Goal: Transaction & Acquisition: Purchase product/service

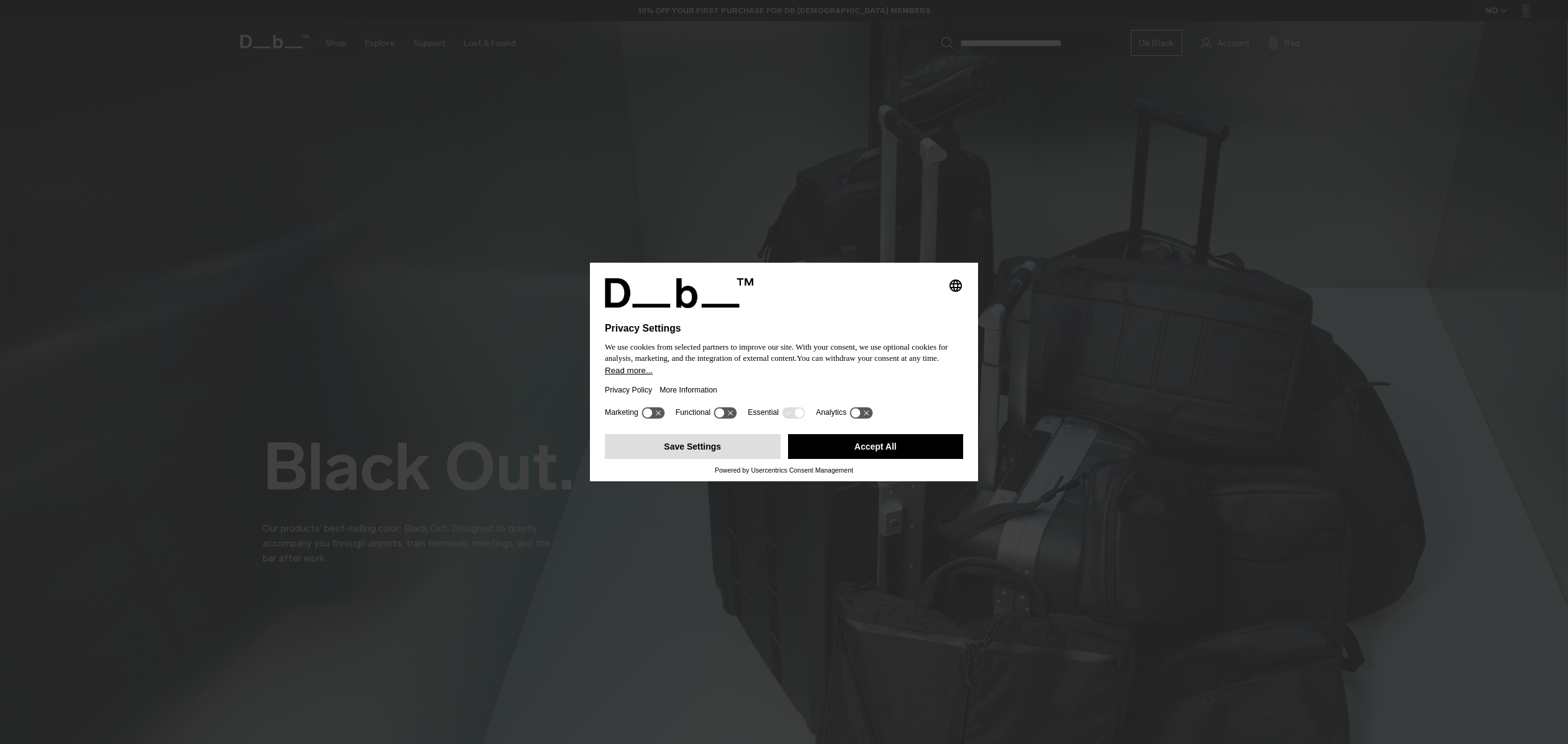
click at [734, 459] on button "Save Settings" at bounding box center [692, 446] width 175 height 25
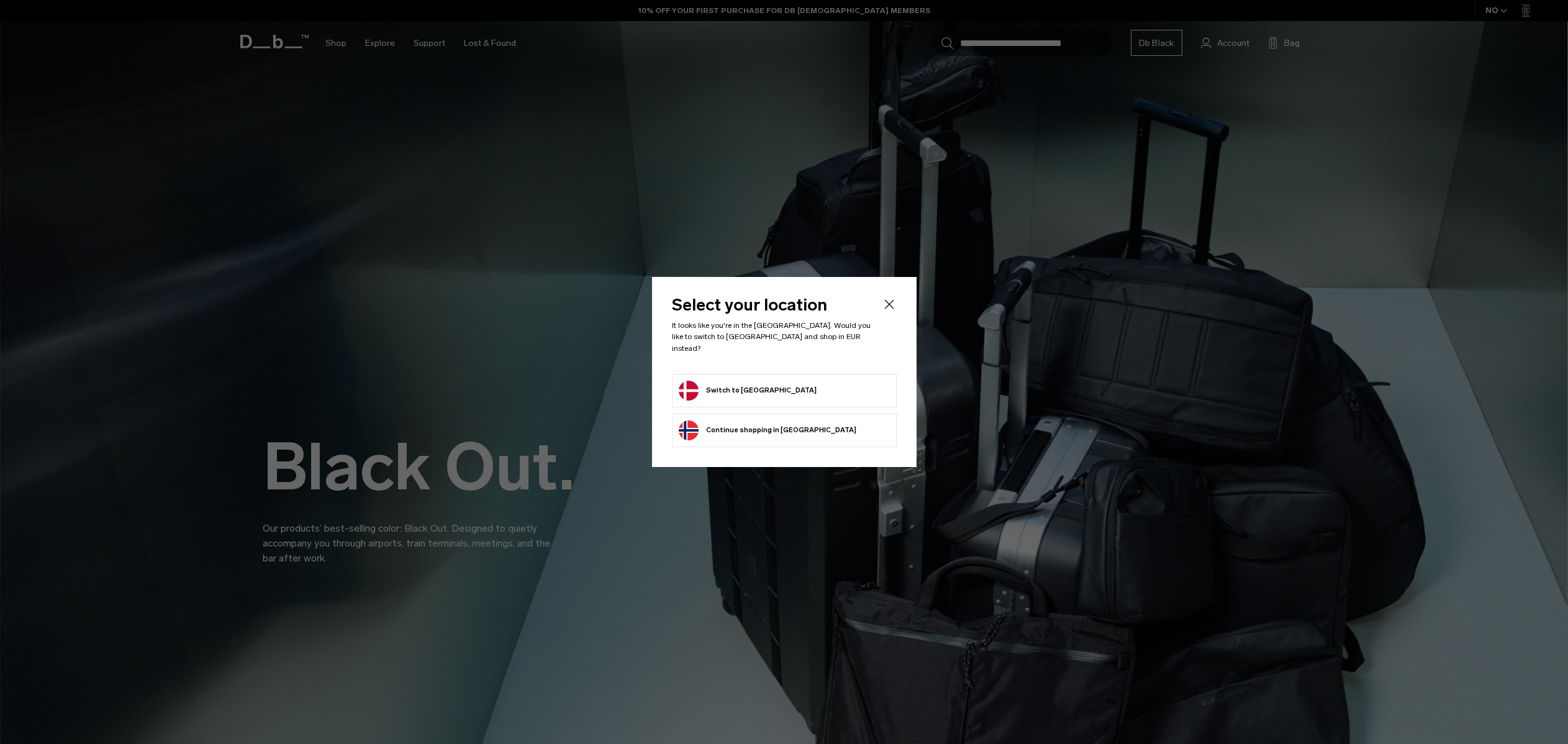
click at [745, 387] on button "Switch to Denmark" at bounding box center [748, 390] width 138 height 20
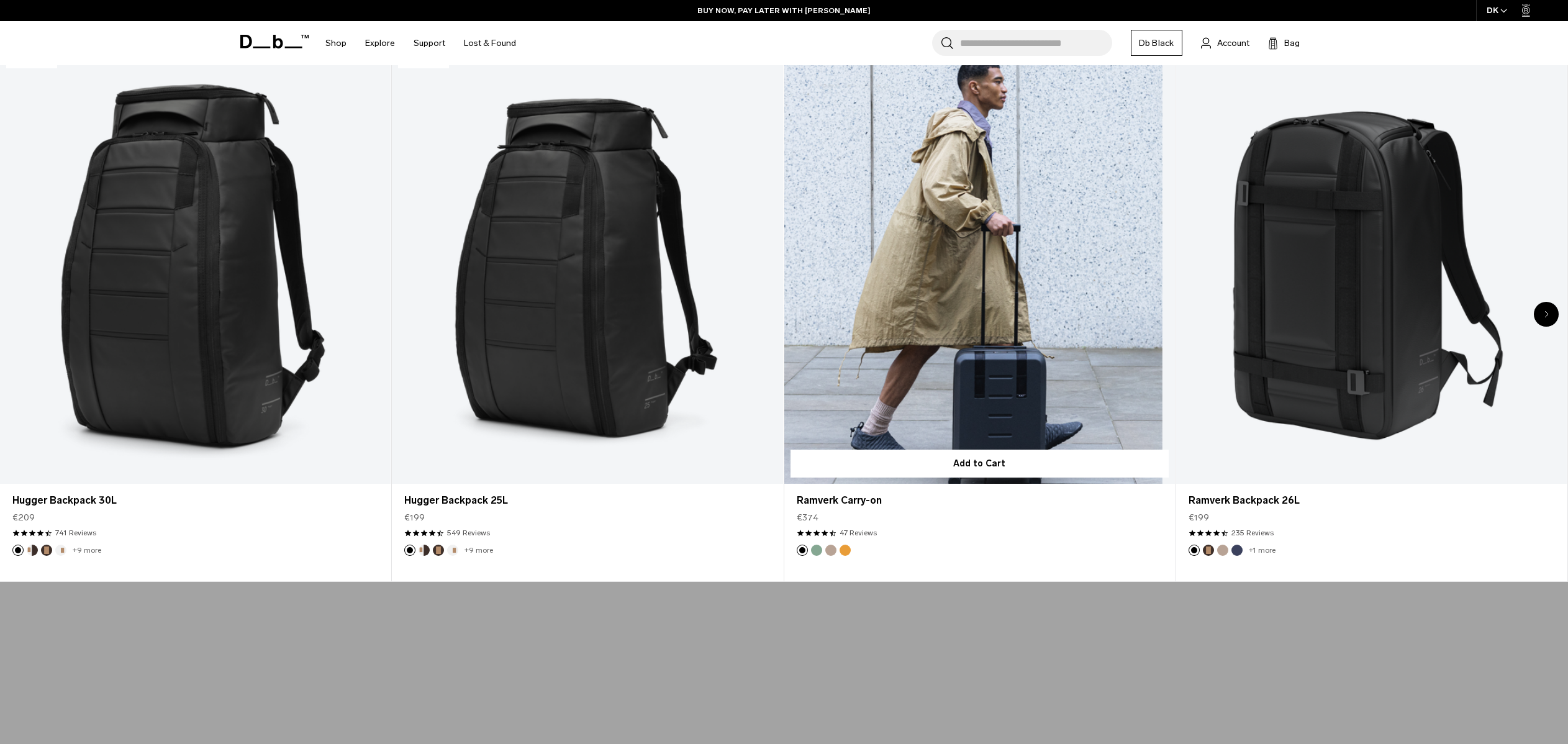
scroll to position [892, 0]
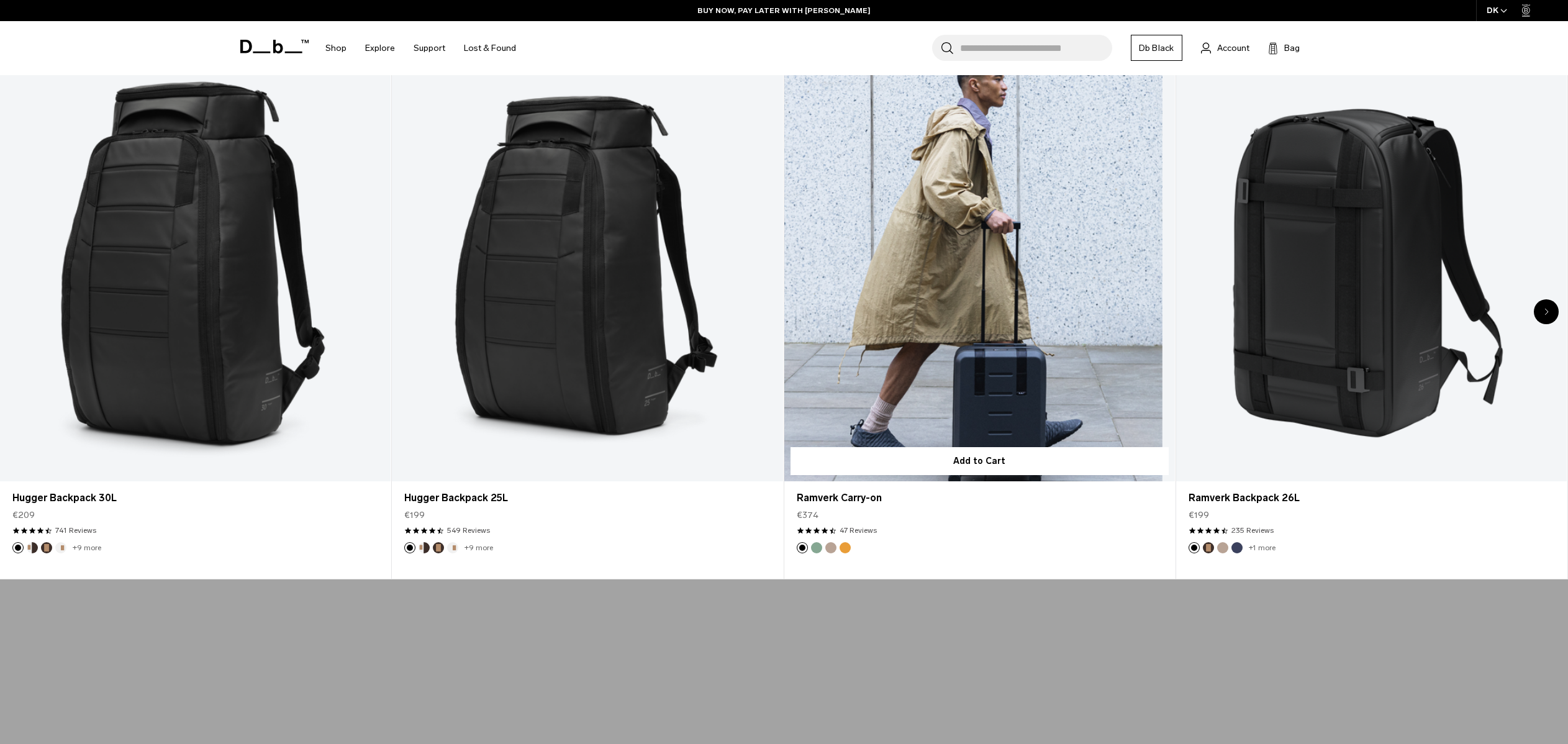
click at [977, 257] on link "Ramverk Carry-on" at bounding box center [979, 264] width 390 height 434
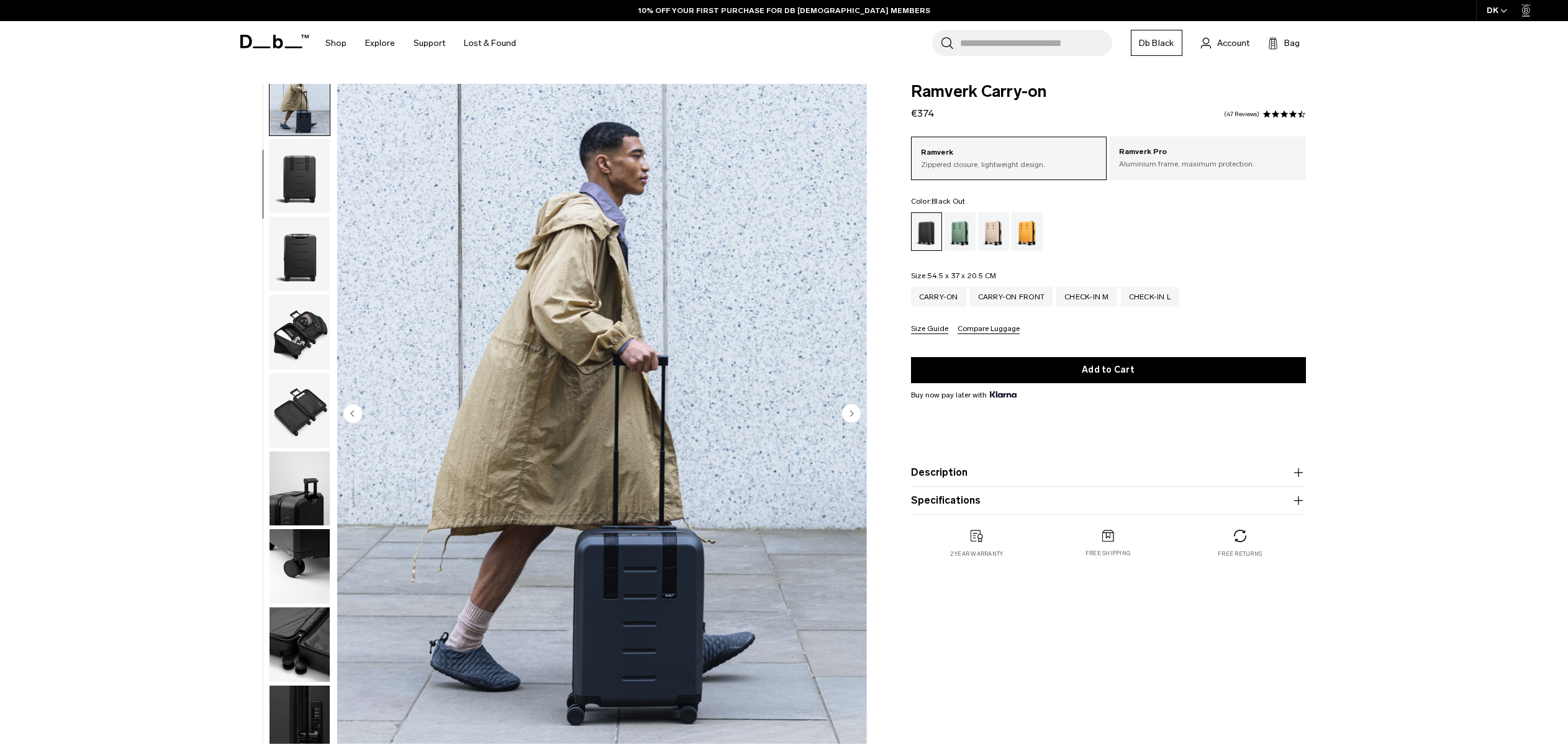
click at [306, 199] on img "button" at bounding box center [300, 176] width 60 height 75
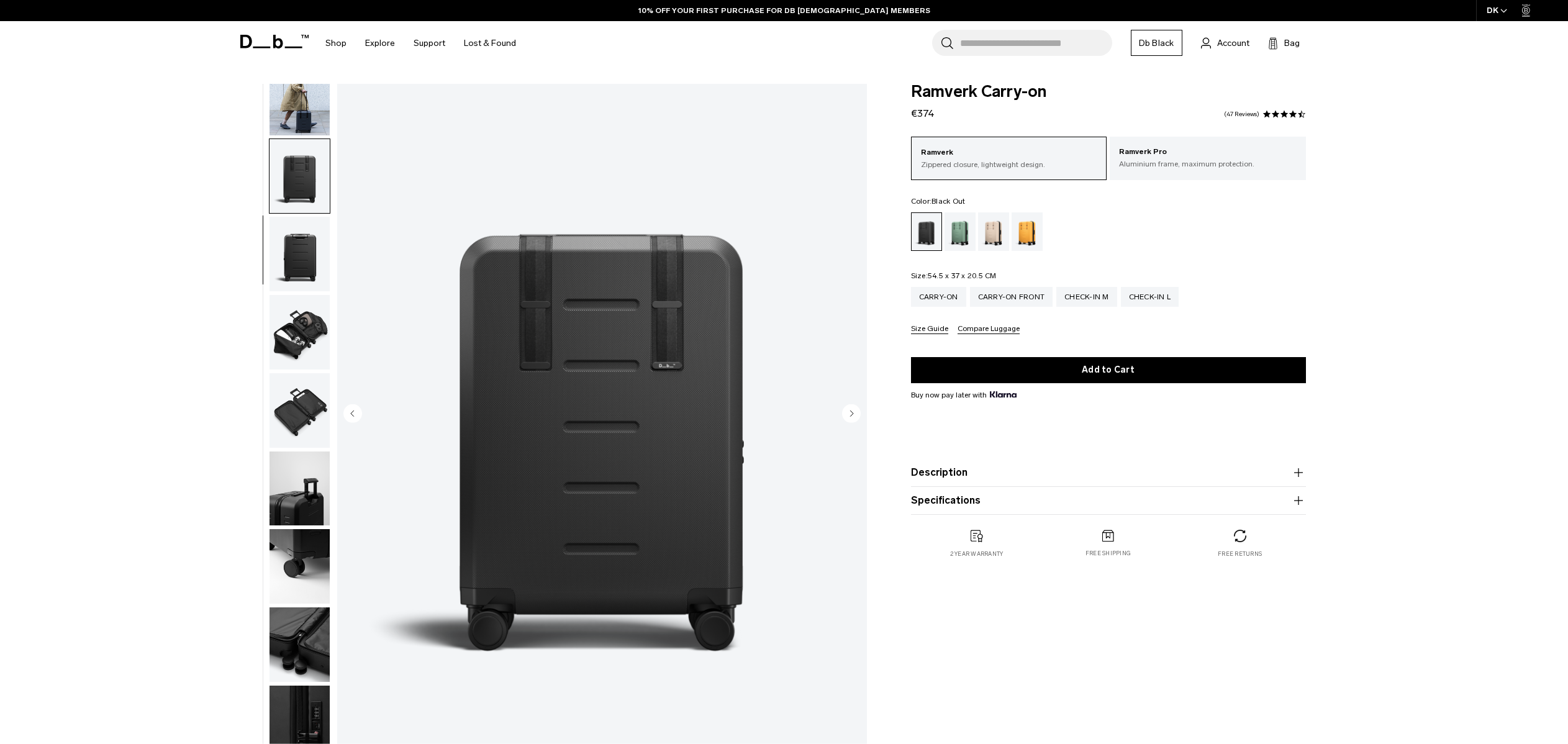
scroll to position [117, 0]
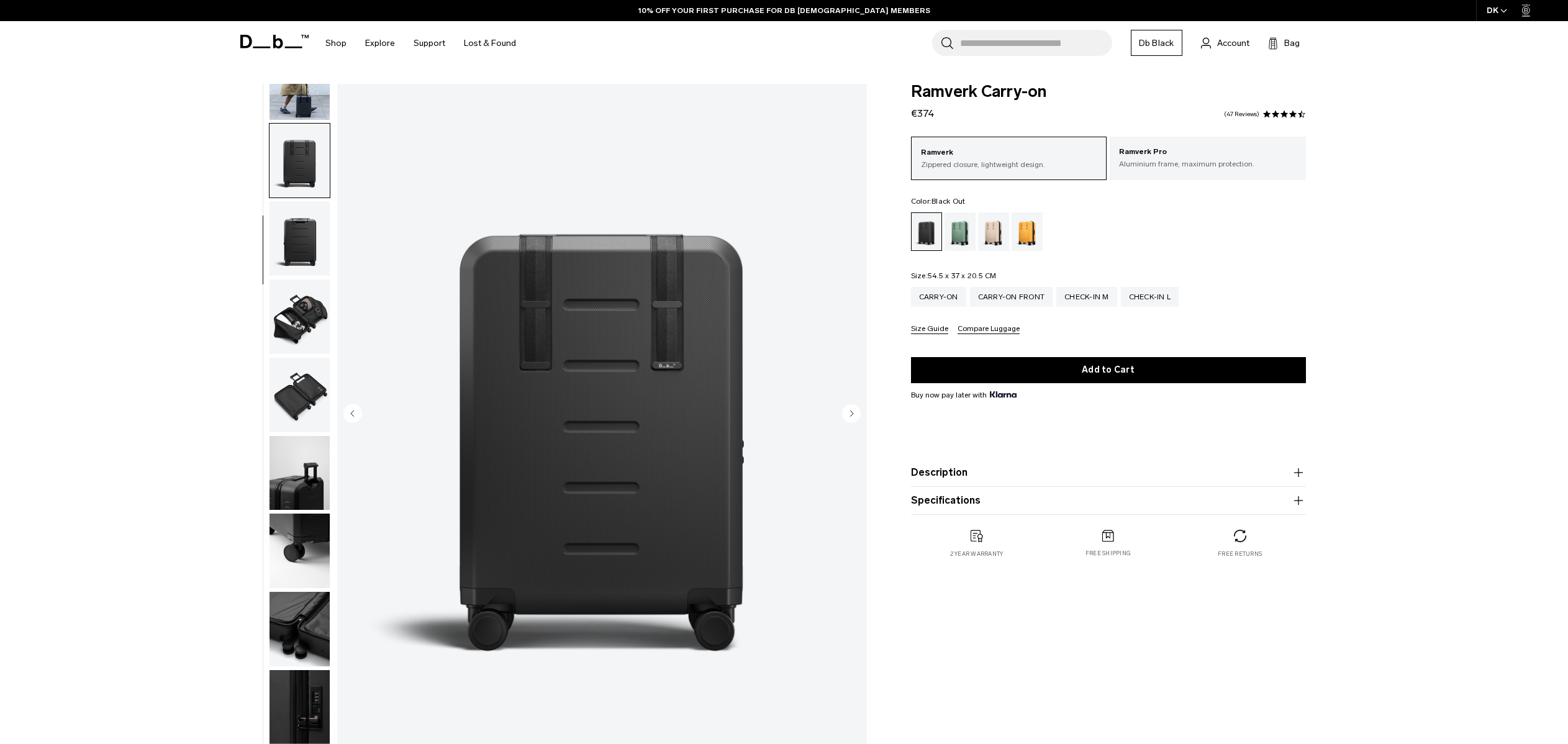
click at [306, 236] on img "button" at bounding box center [300, 239] width 60 height 75
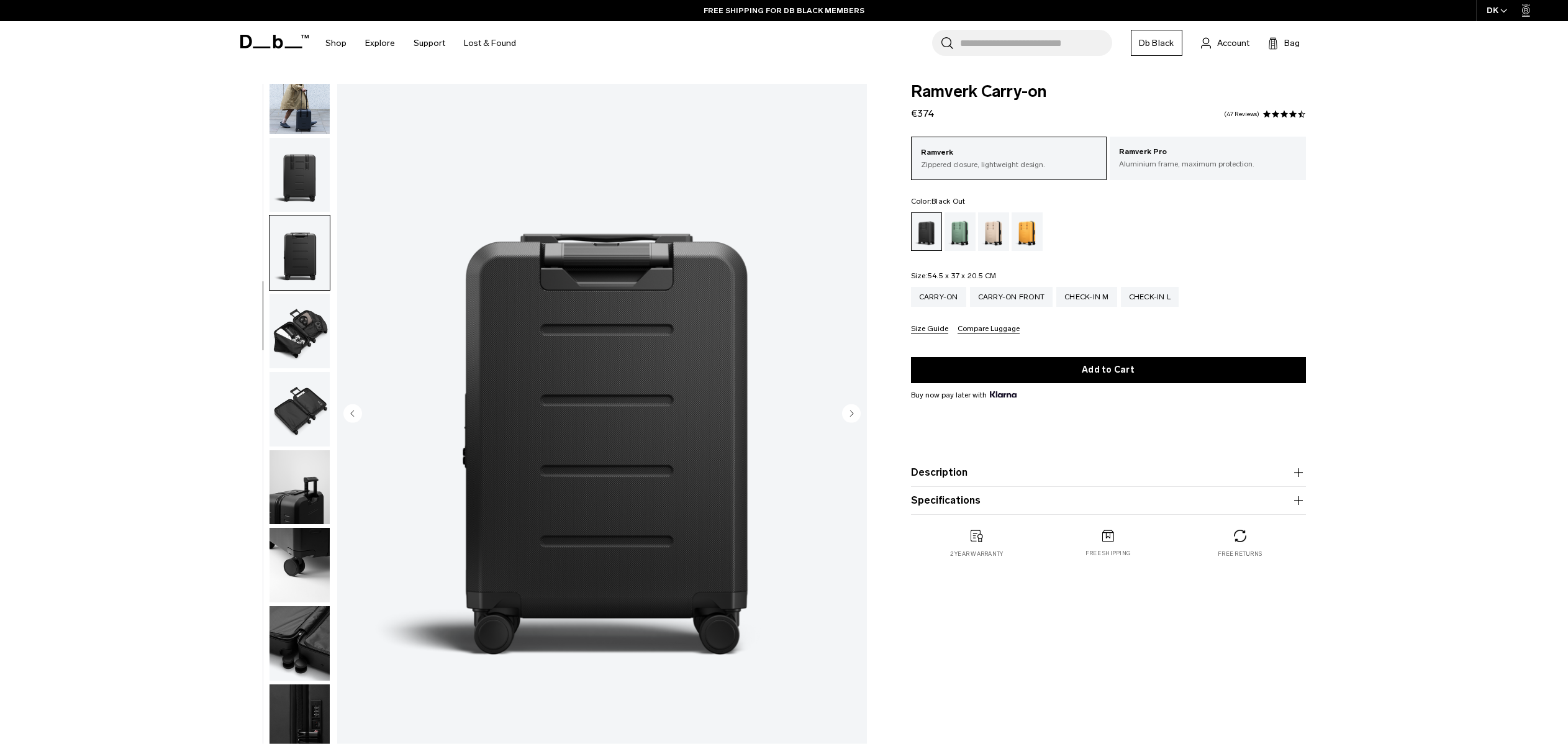
scroll to position [101, 0]
click at [307, 335] on img "button" at bounding box center [300, 334] width 60 height 75
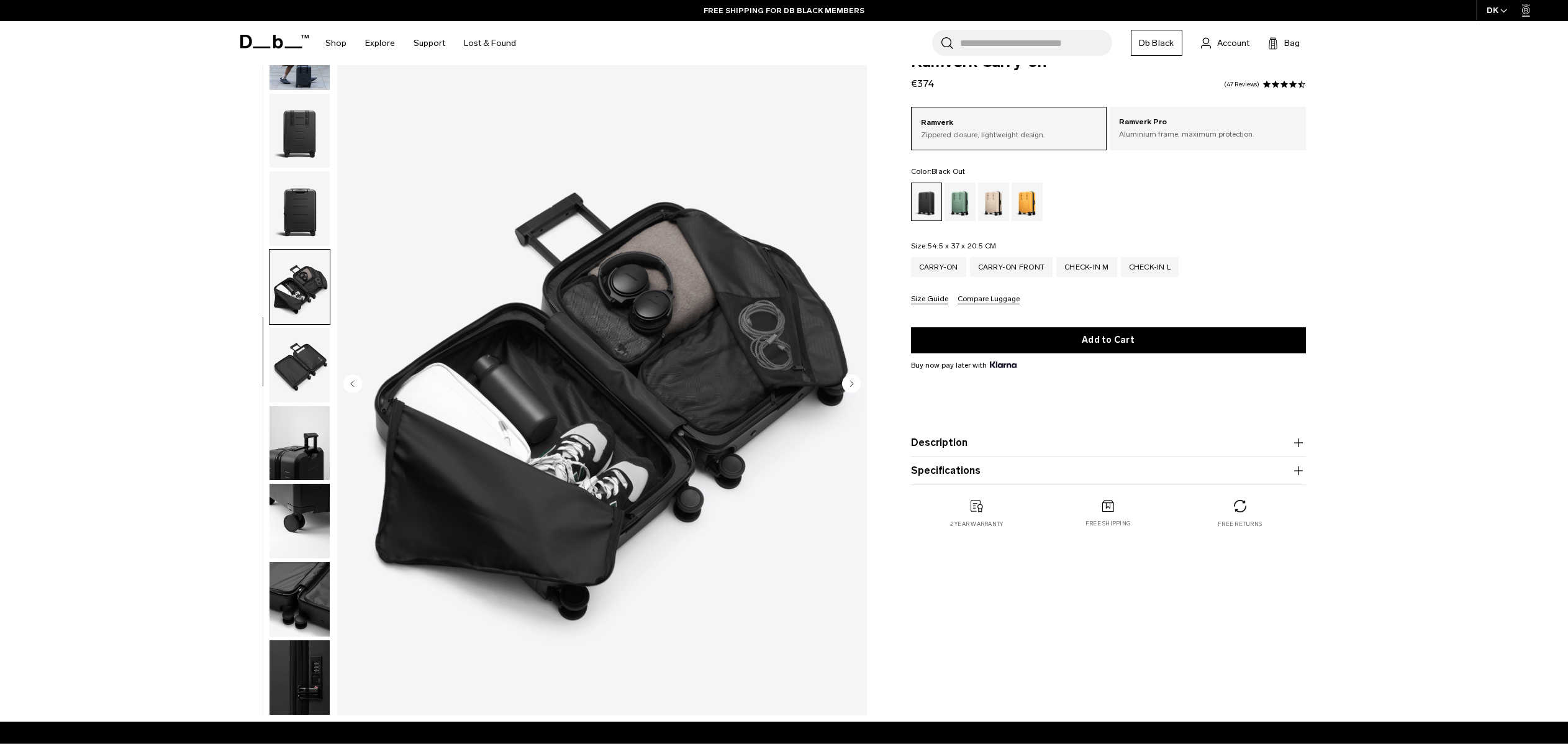
scroll to position [32, 0]
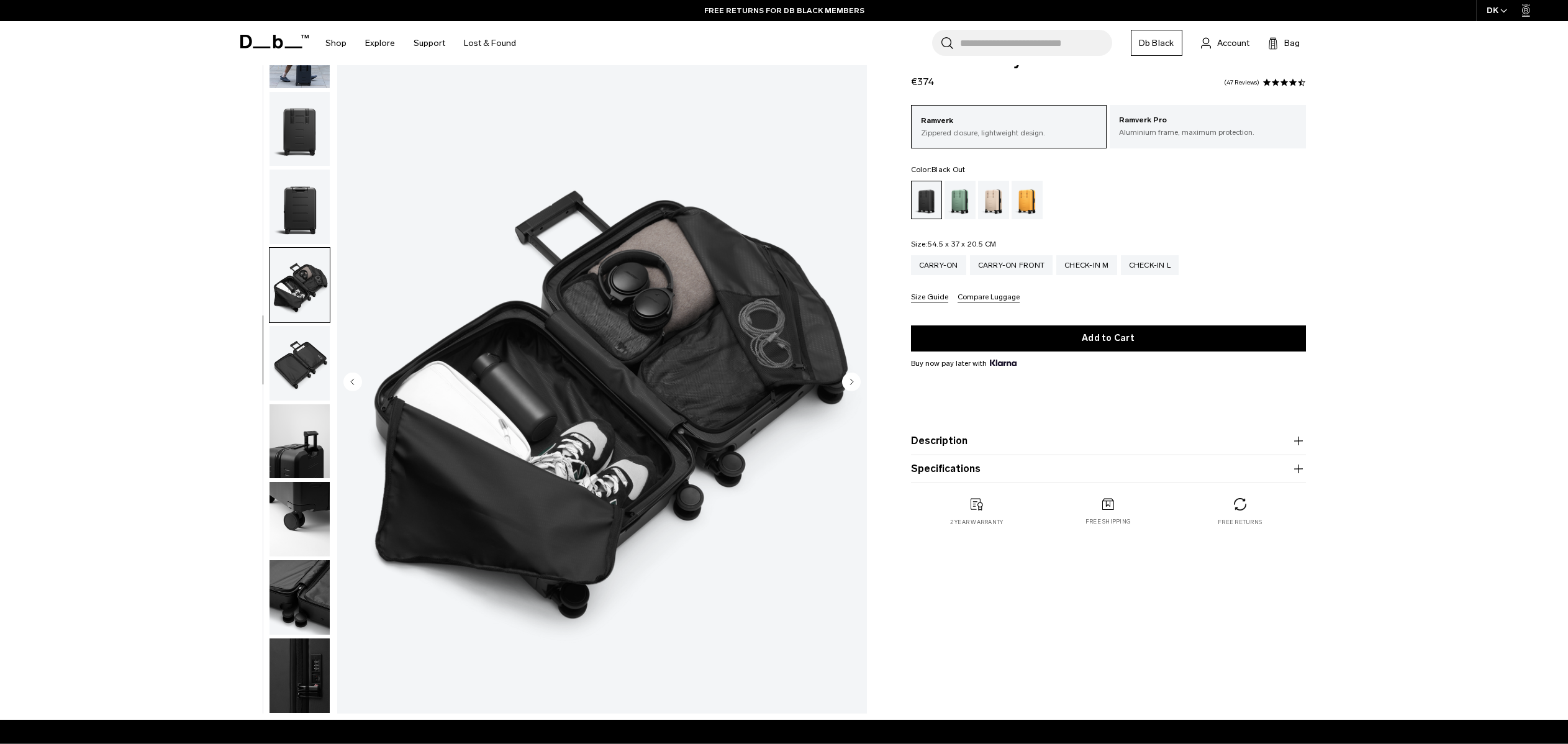
click at [317, 361] on img "button" at bounding box center [300, 363] width 60 height 75
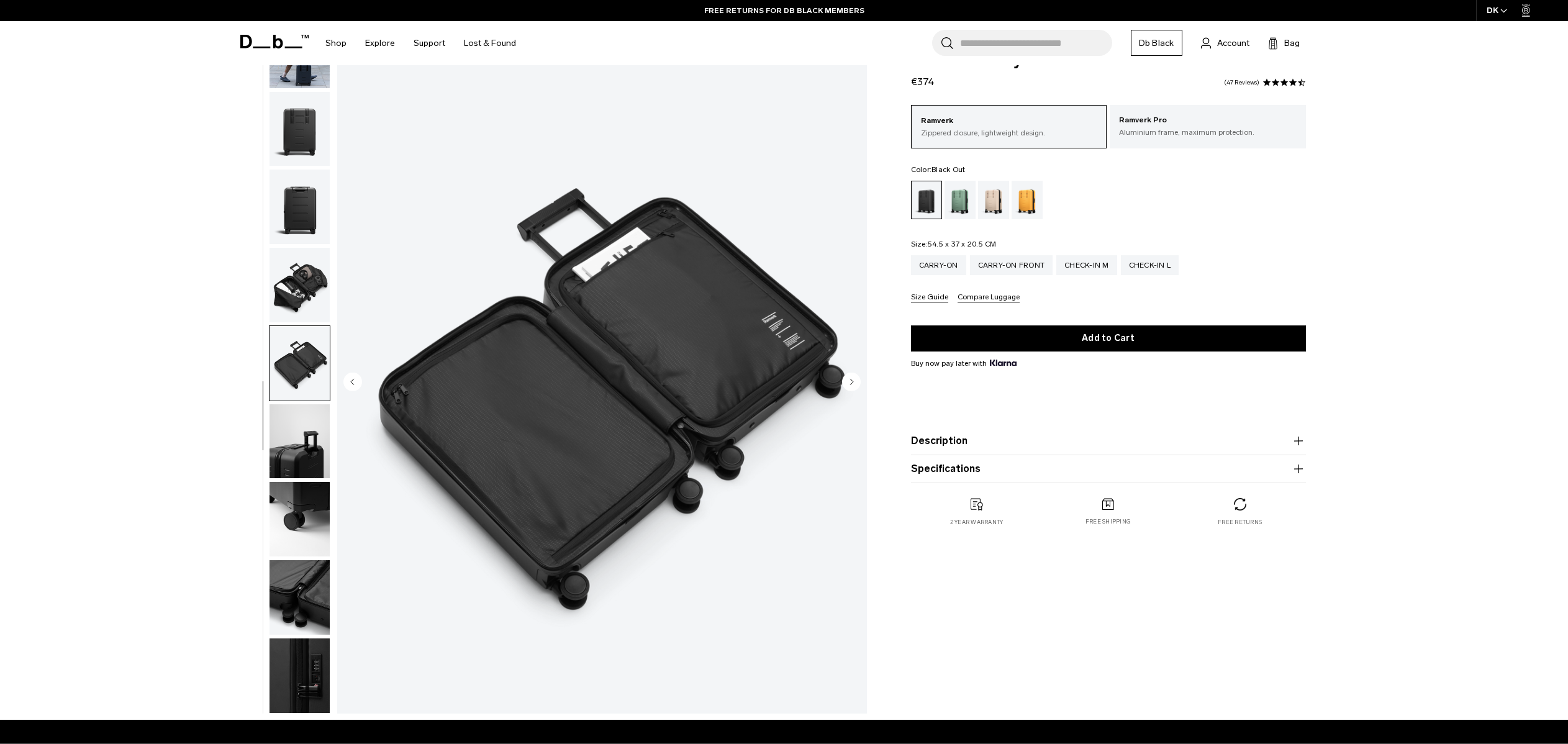
click at [301, 429] on img "button" at bounding box center [300, 441] width 60 height 75
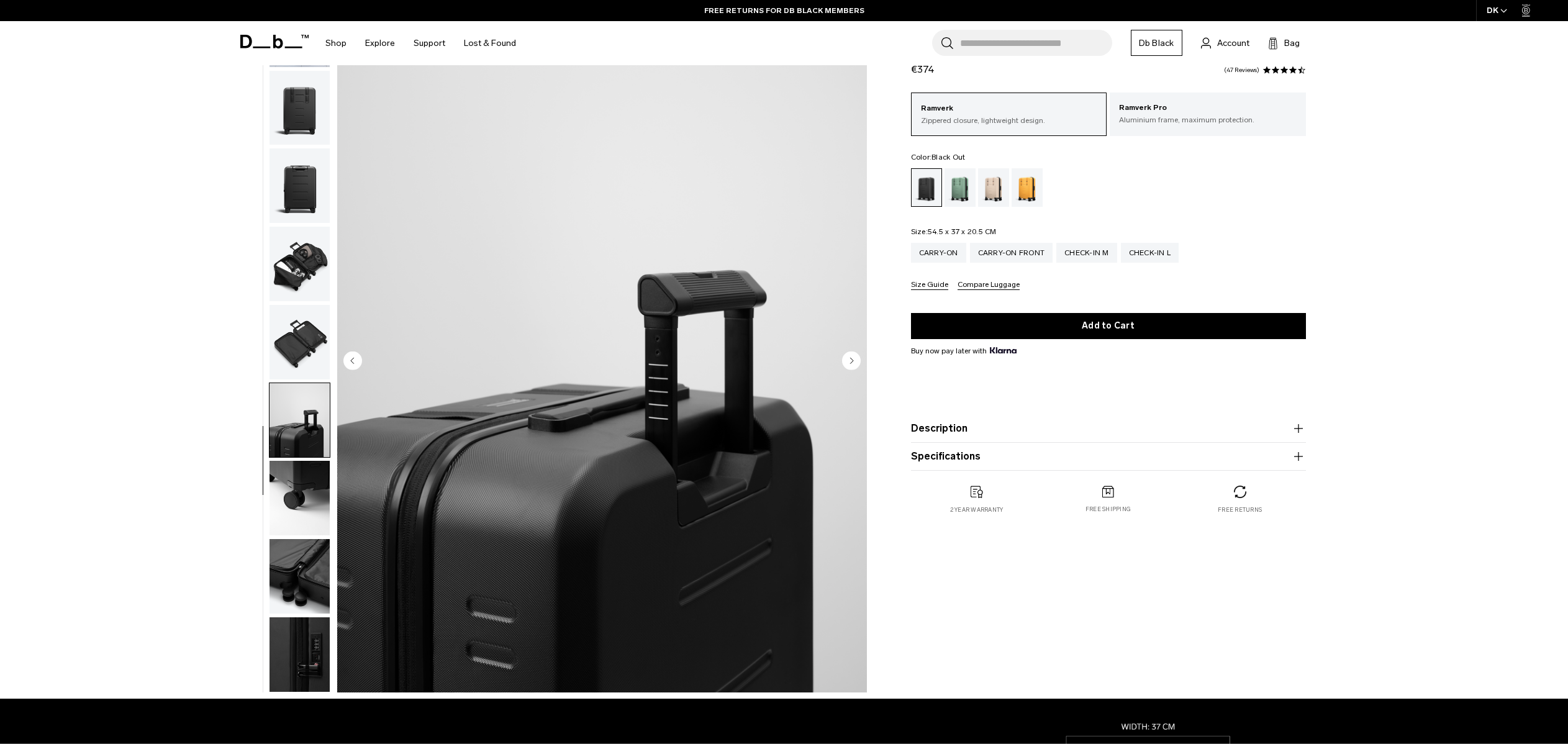
scroll to position [57, 0]
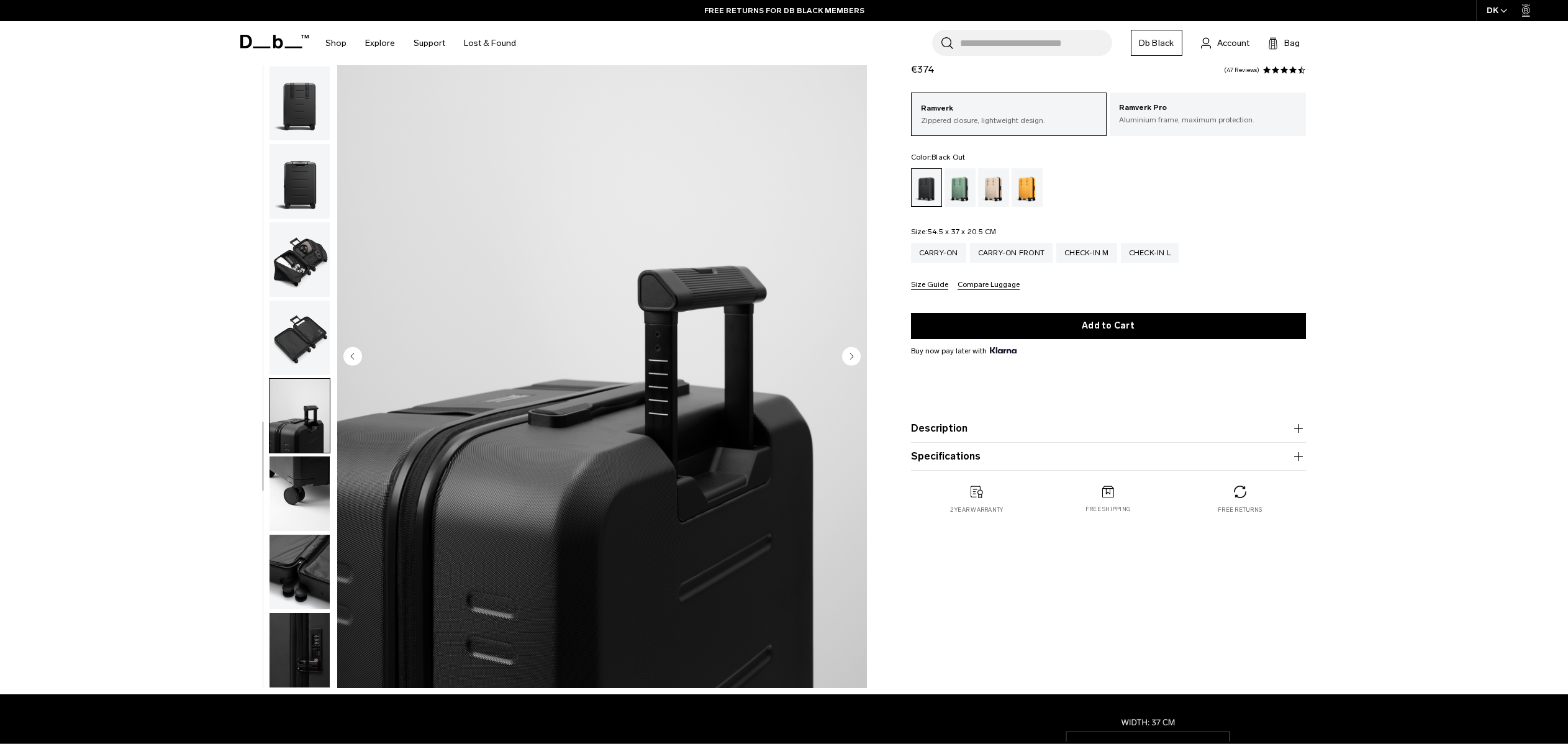
click at [300, 479] on img "button" at bounding box center [300, 494] width 60 height 75
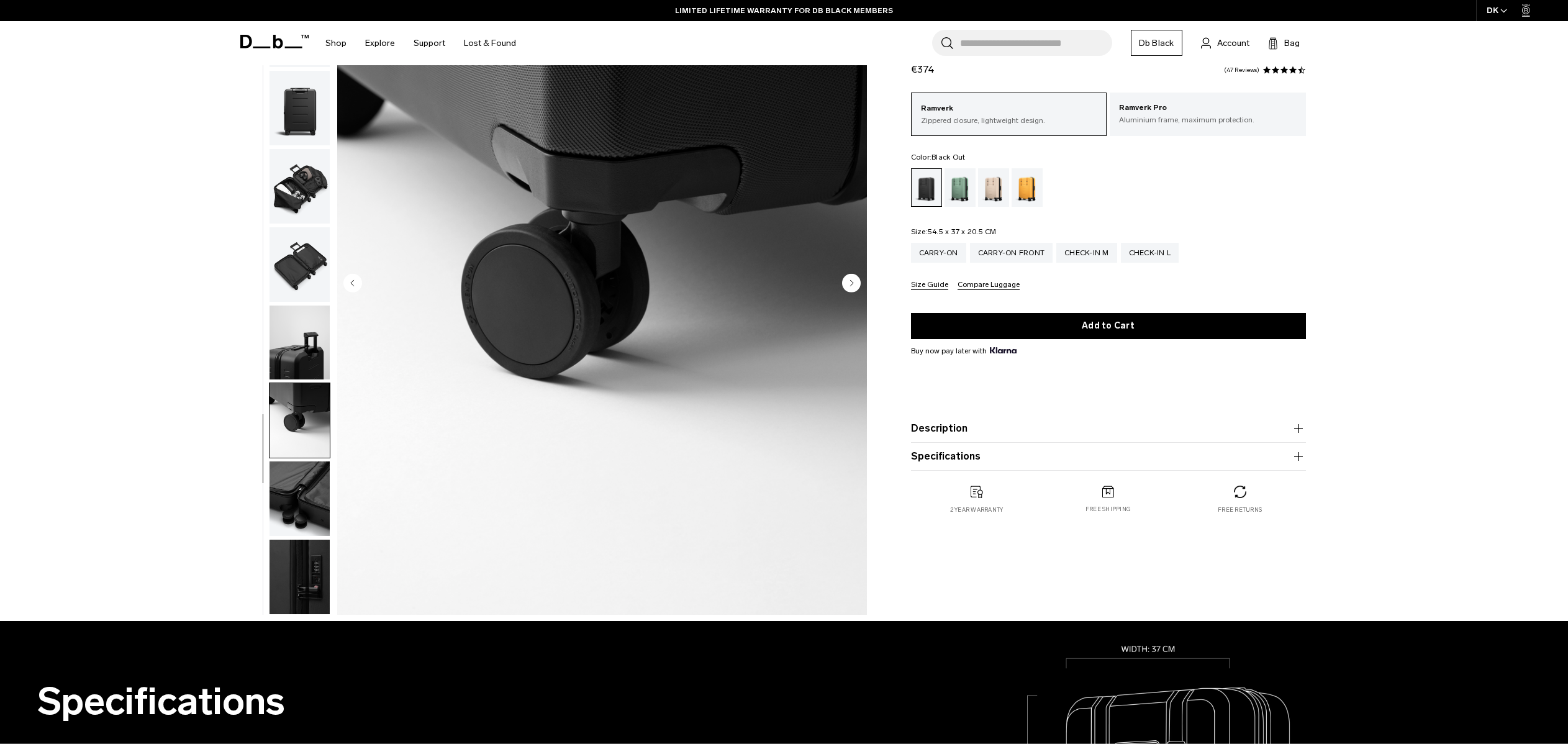
scroll to position [134, 0]
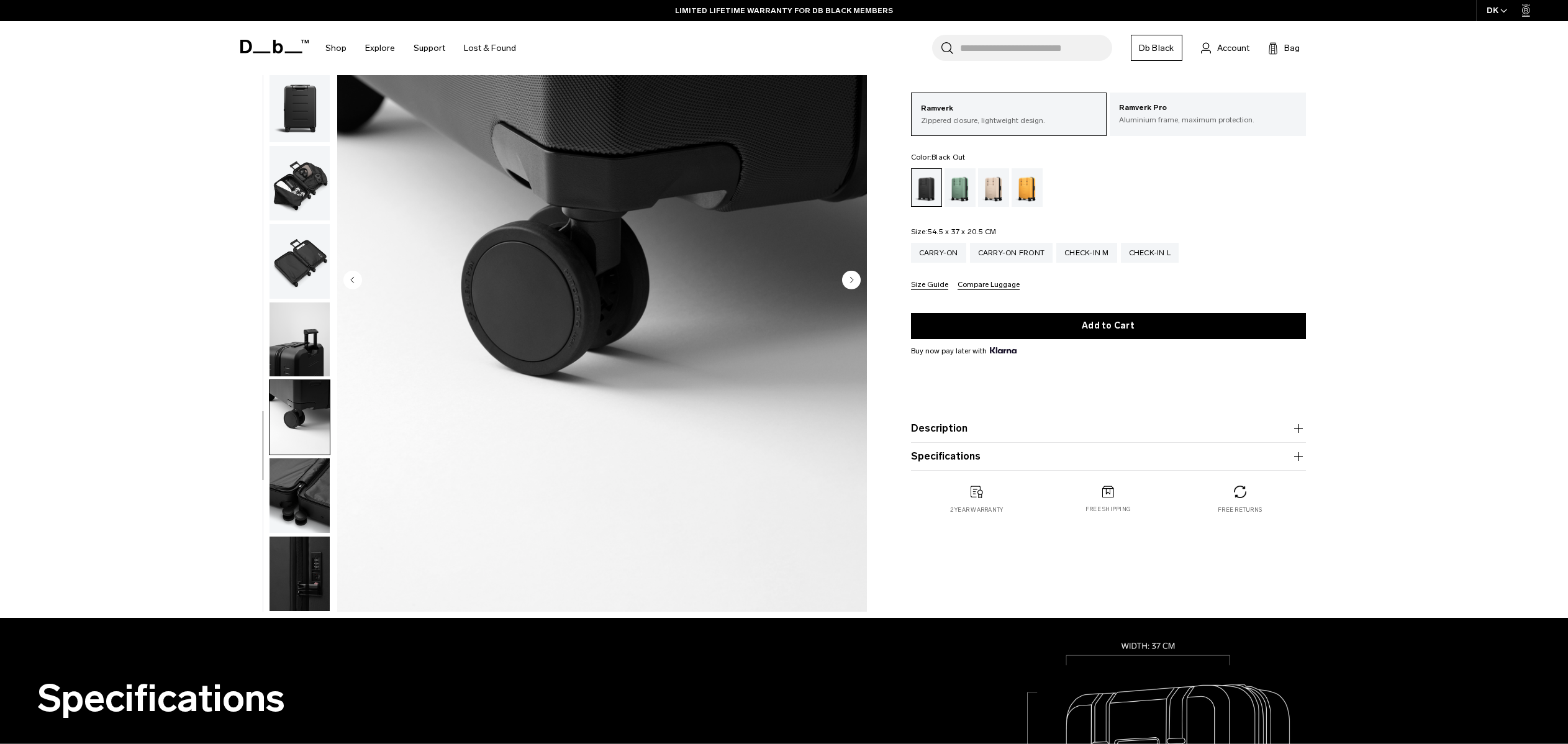
click at [306, 496] on img "button" at bounding box center [300, 495] width 60 height 75
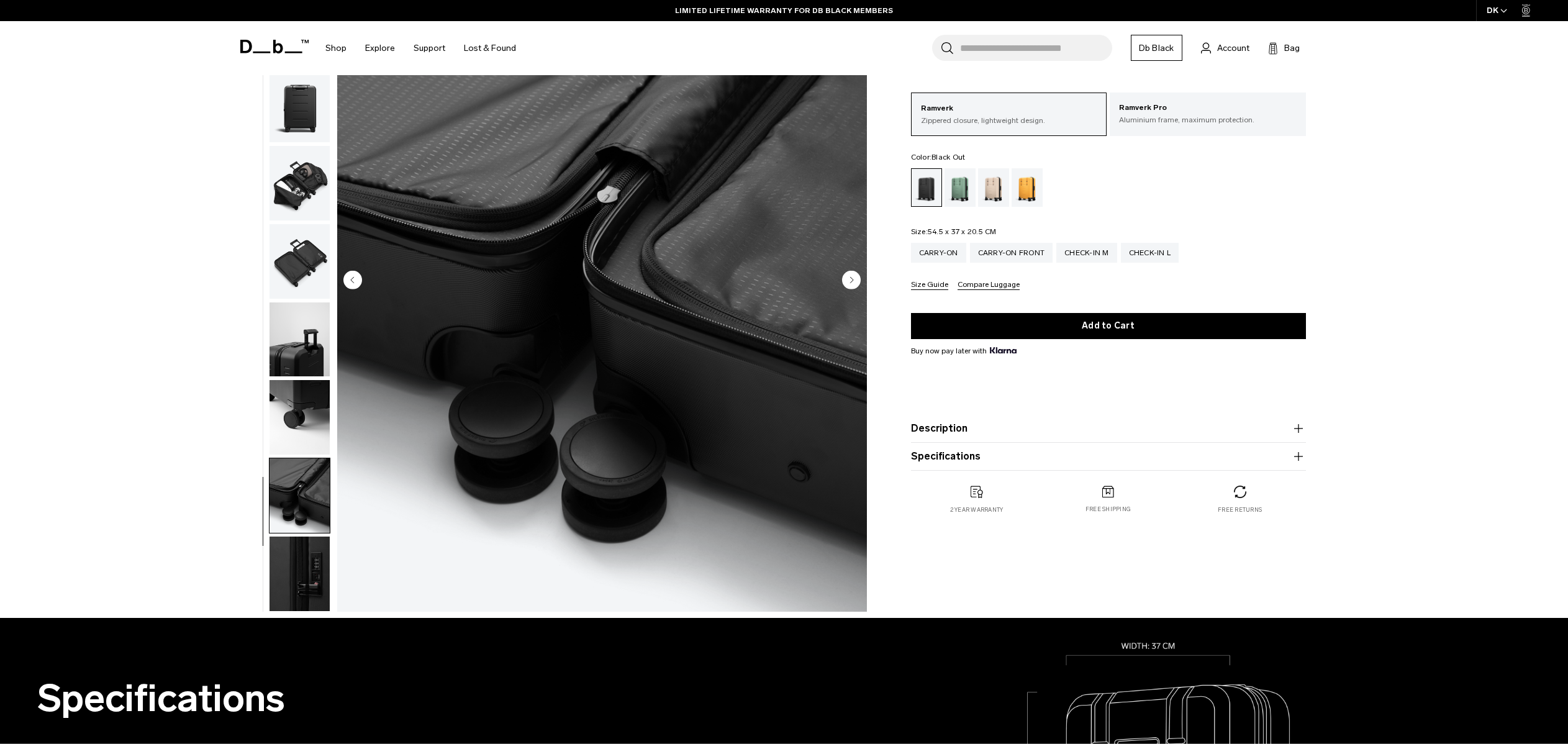
click at [307, 551] on img "button" at bounding box center [300, 574] width 60 height 75
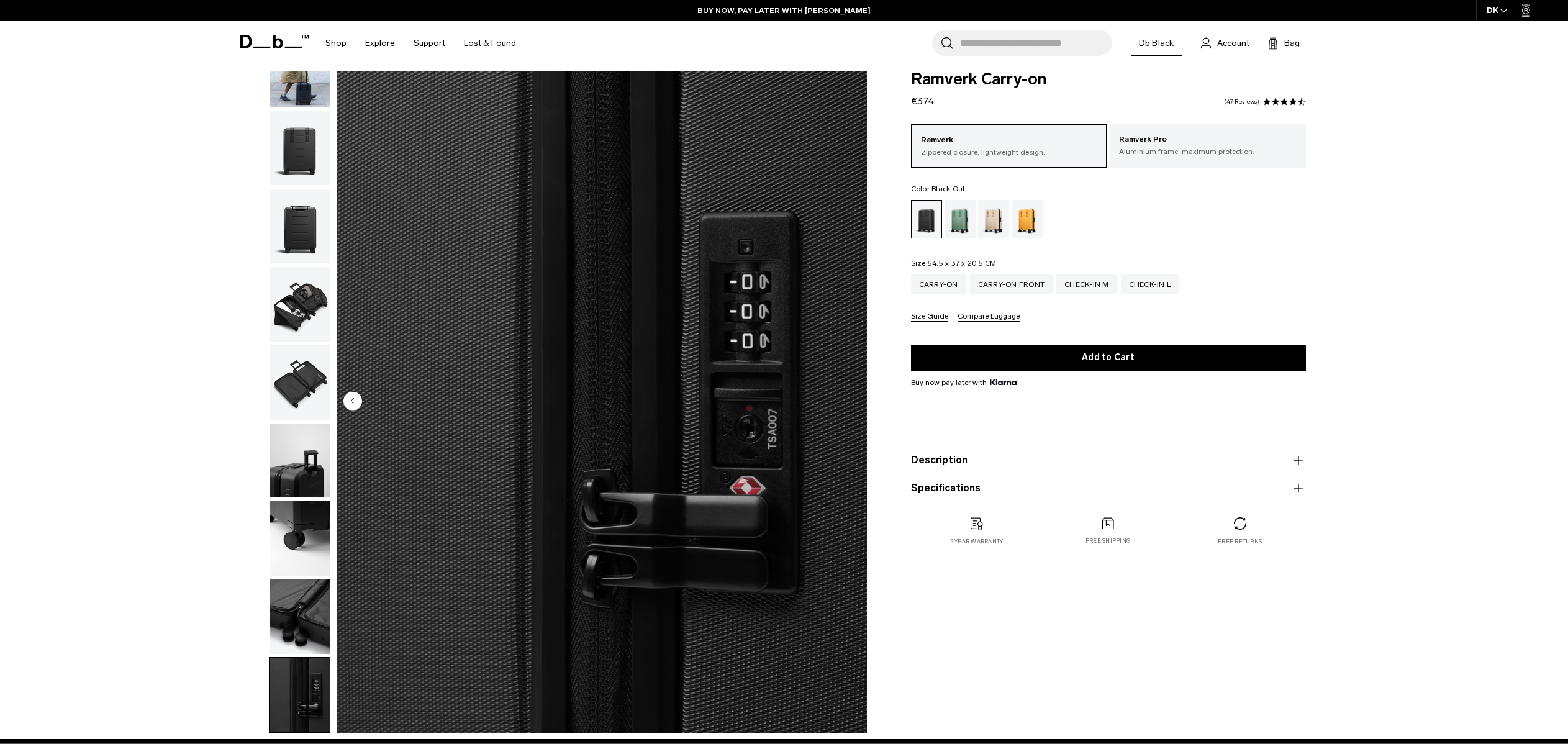
scroll to position [0, 0]
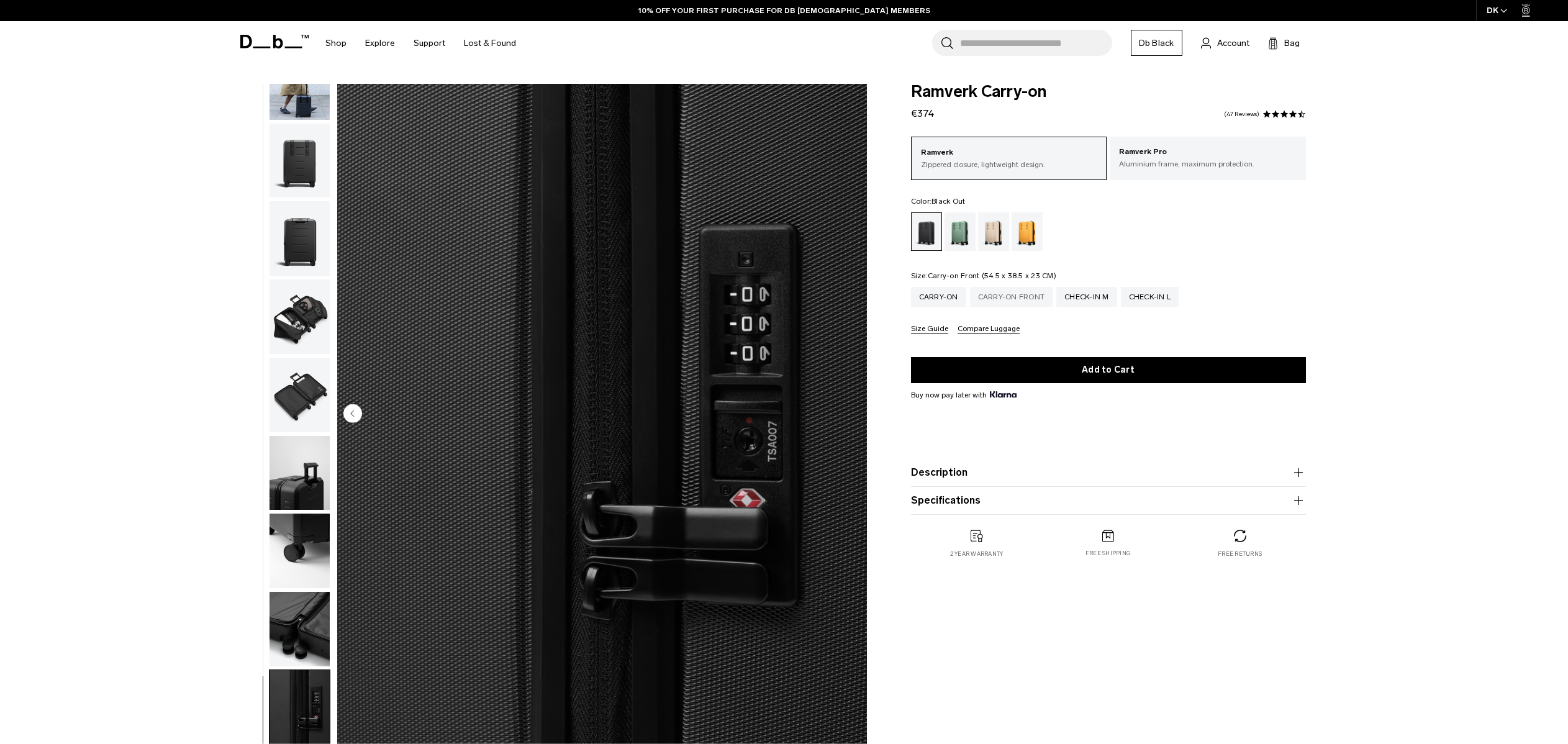
click at [1012, 298] on div "Carry-on Front" at bounding box center [1012, 297] width 83 height 20
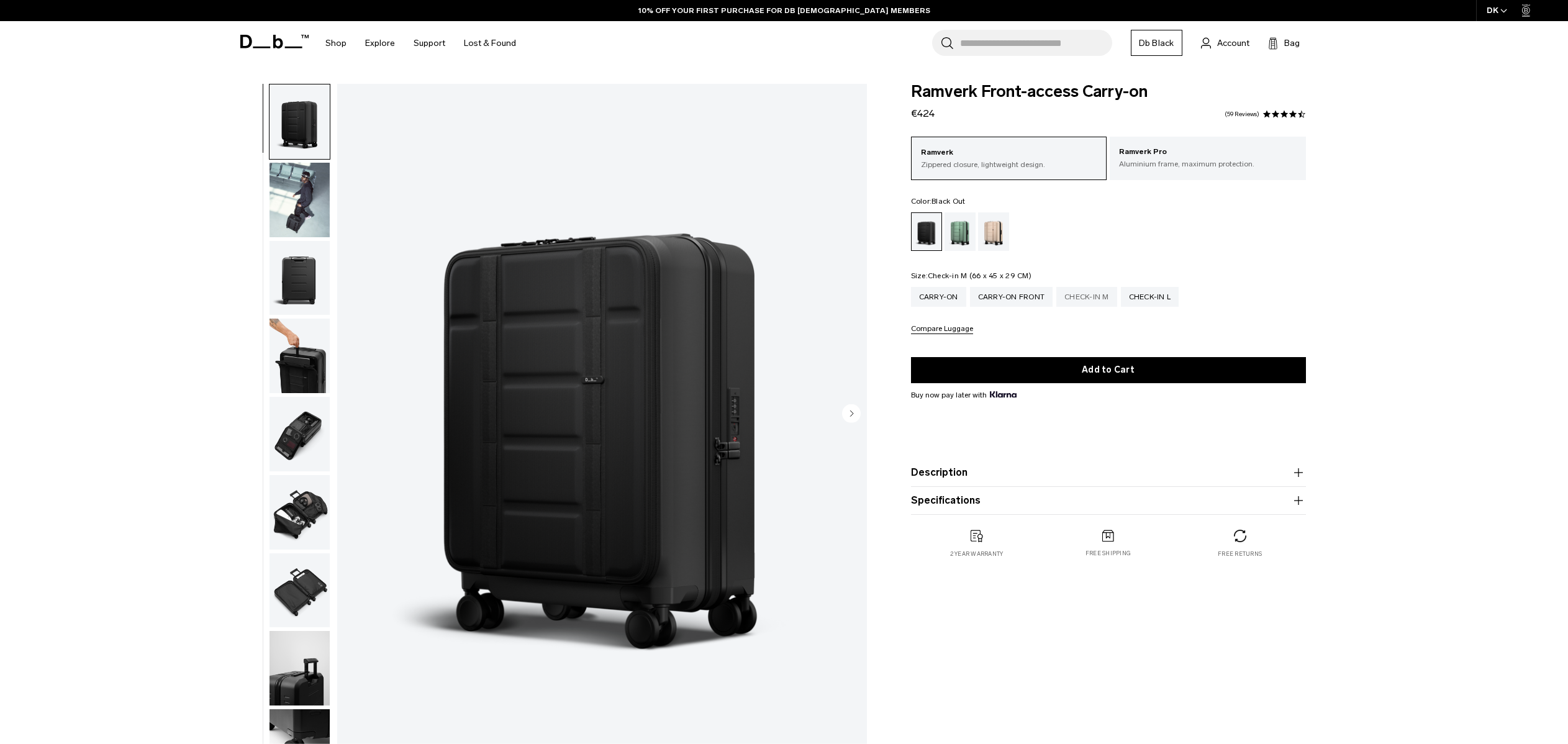
click at [1083, 298] on div "Check-in M" at bounding box center [1086, 297] width 61 height 20
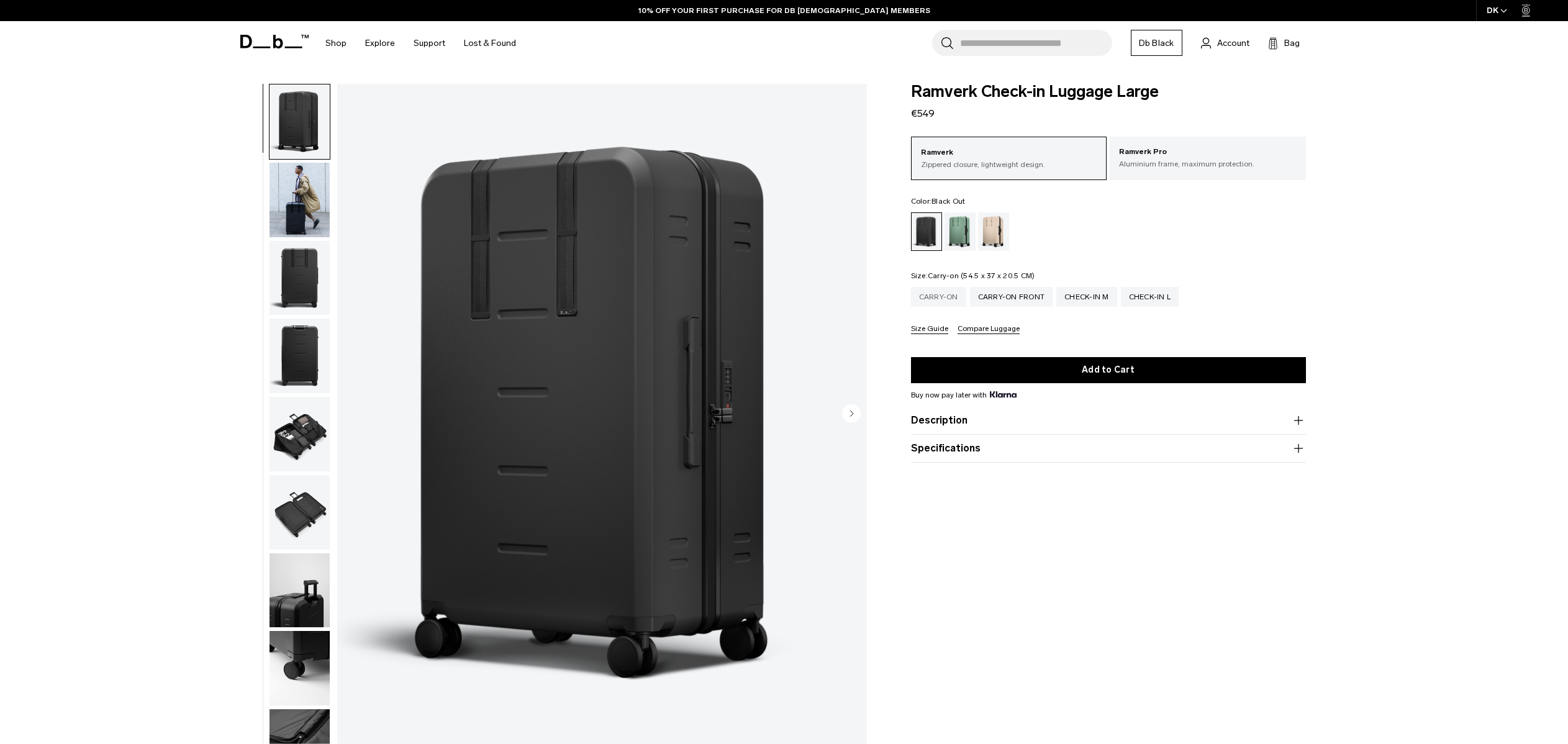
click at [931, 298] on div "Carry-on" at bounding box center [938, 297] width 55 height 20
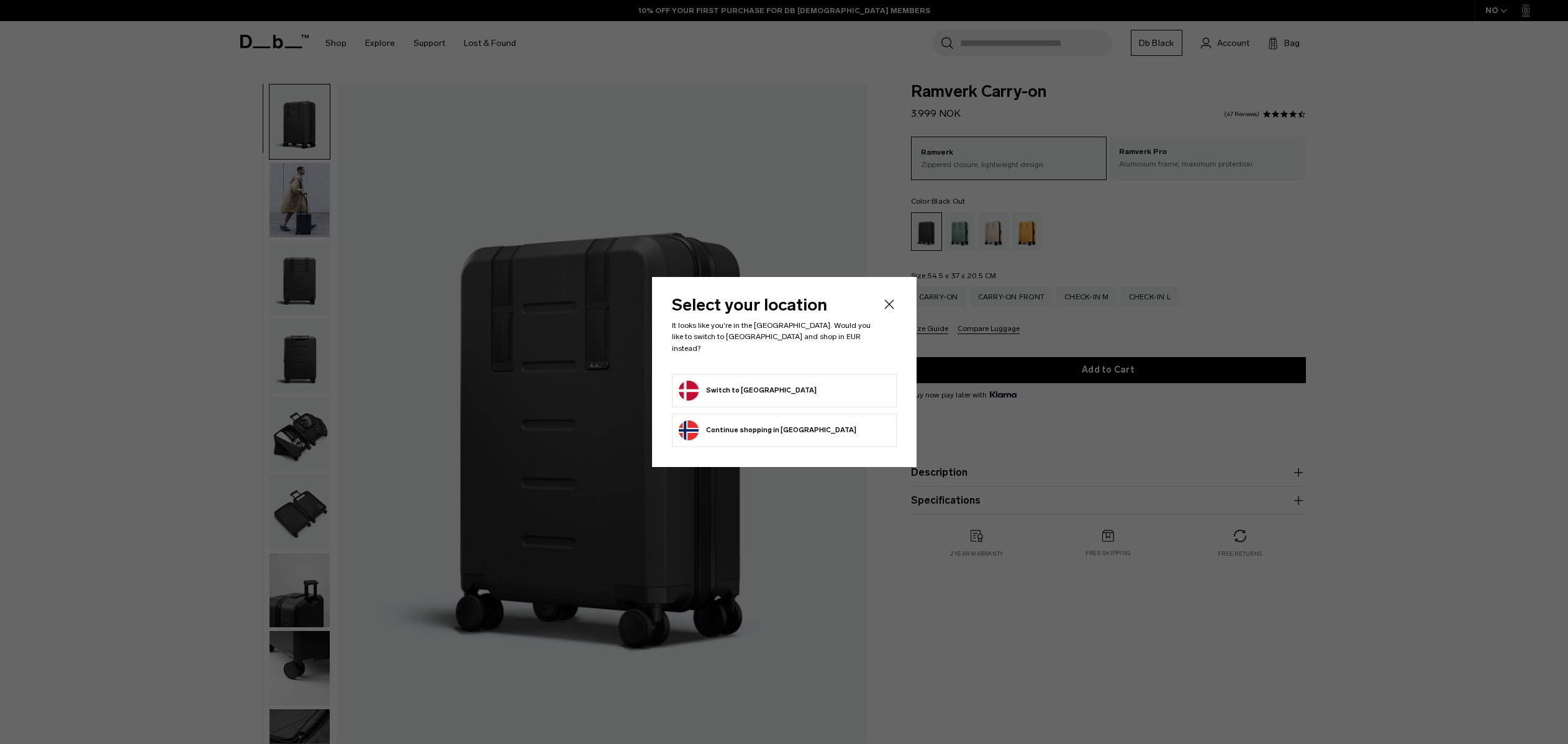
click at [890, 308] on icon "Close" at bounding box center [889, 304] width 15 height 15
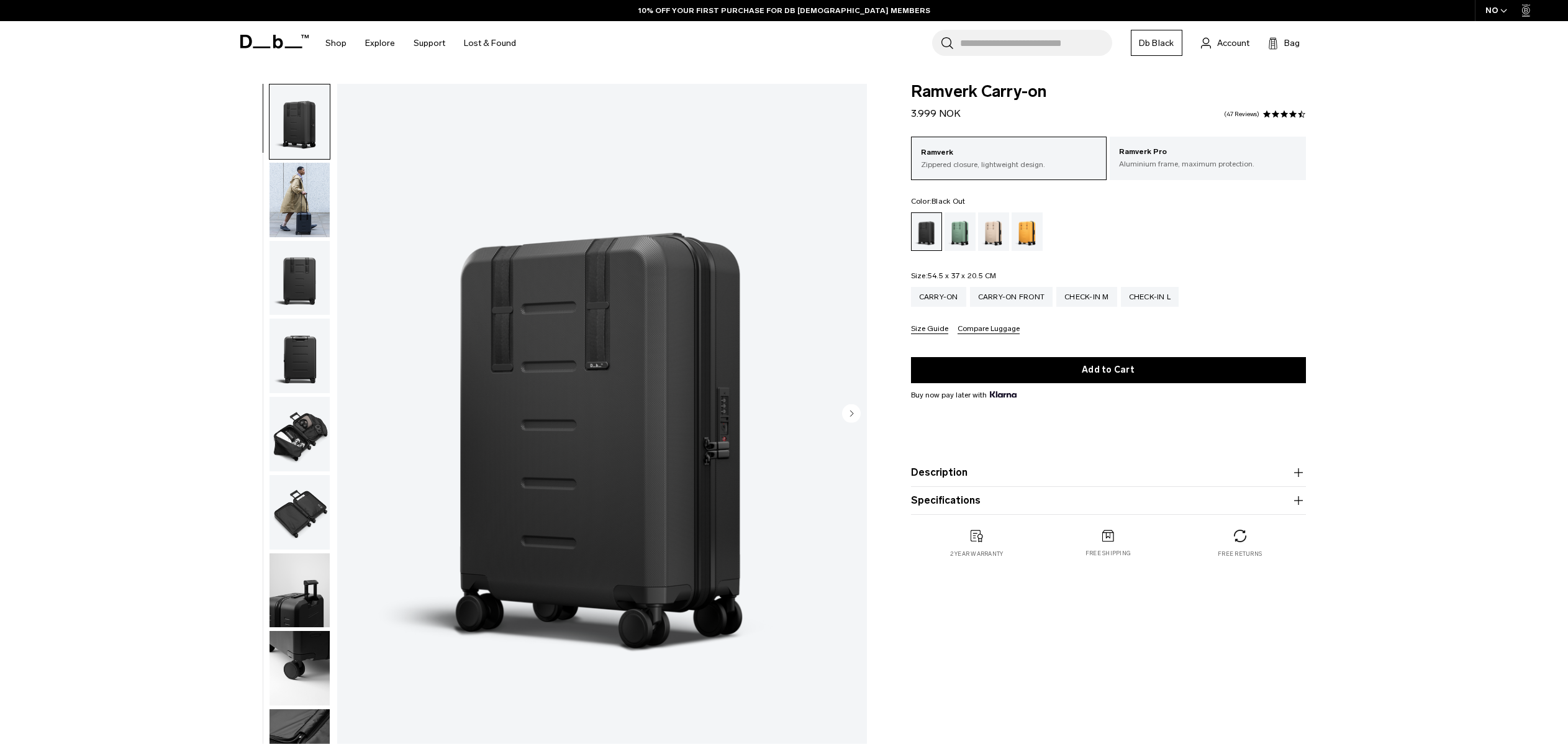
click at [311, 208] on img "button" at bounding box center [300, 200] width 60 height 75
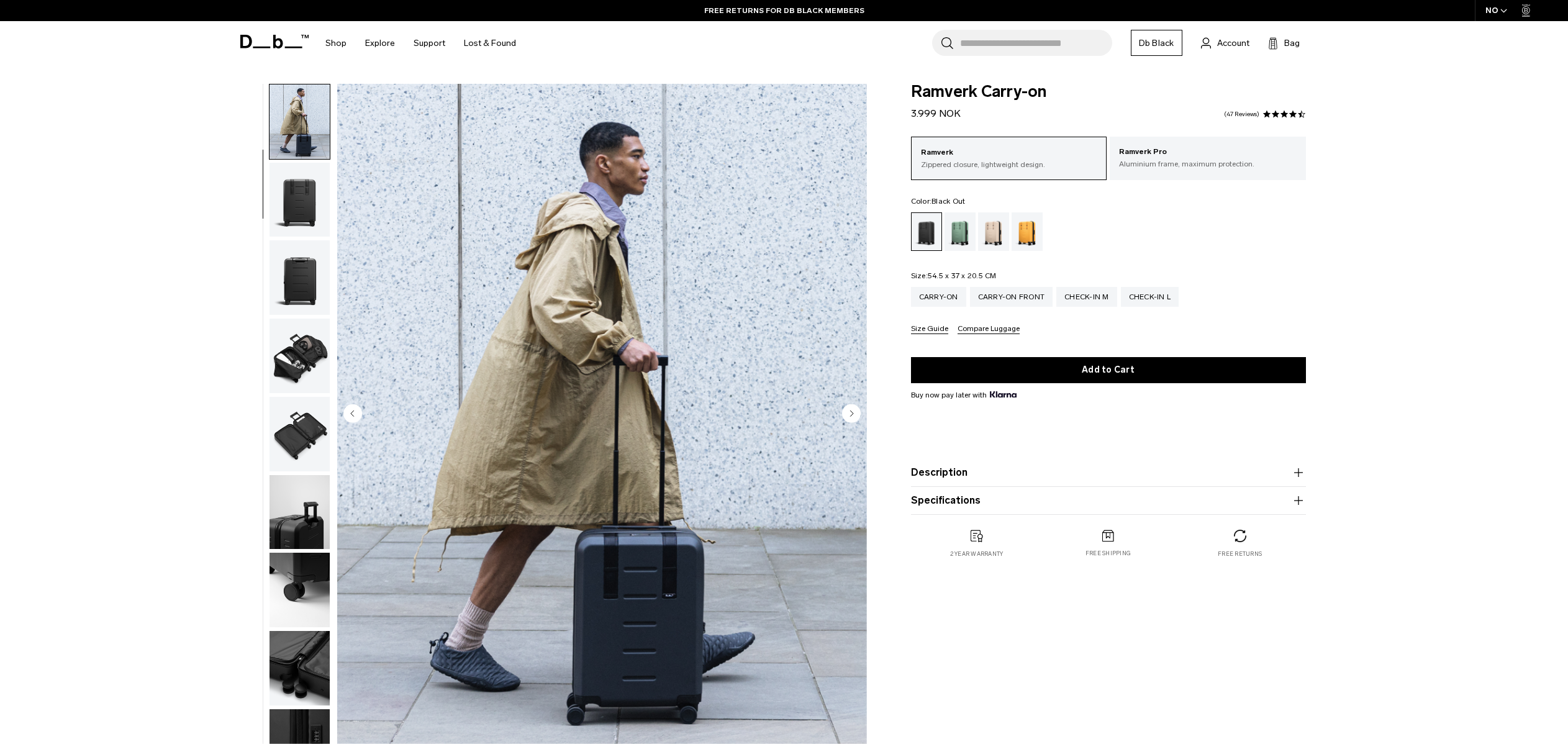
click at [175, 186] on div "**********" at bounding box center [784, 418] width 1568 height 667
click at [154, 185] on div "**********" at bounding box center [784, 418] width 1568 height 667
click at [140, 185] on div "**********" at bounding box center [784, 418] width 1568 height 667
